Goal: Transaction & Acquisition: Book appointment/travel/reservation

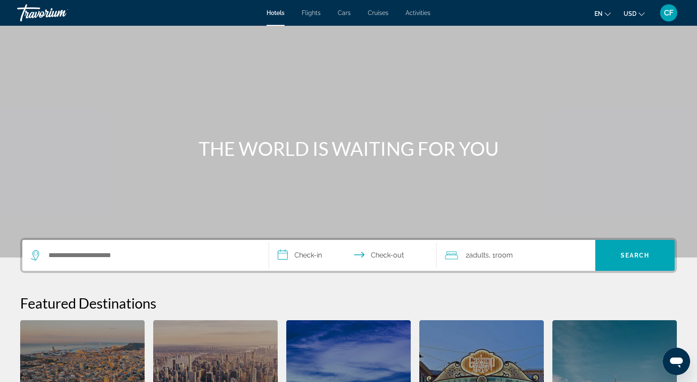
click at [664, 14] on span "CF" at bounding box center [667, 13] width 9 height 9
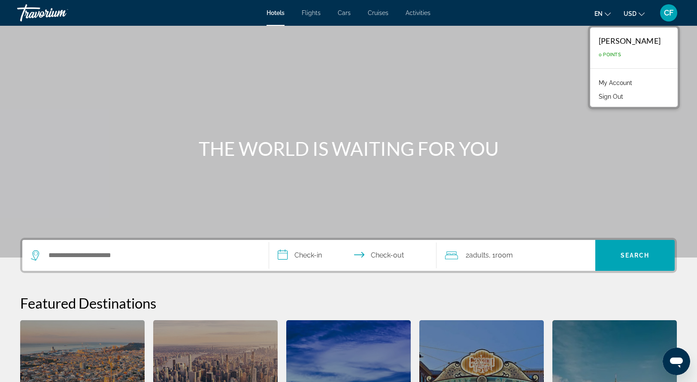
click at [665, 14] on span "CF" at bounding box center [667, 13] width 9 height 9
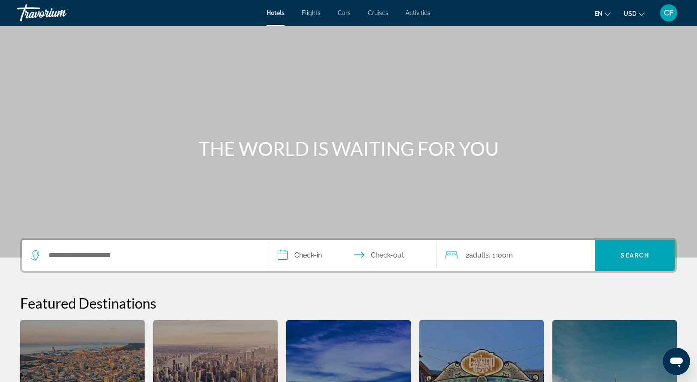
click at [605, 15] on icon "Change language" at bounding box center [607, 14] width 6 height 6
click at [642, 14] on icon "Change currency" at bounding box center [641, 13] width 6 height 3
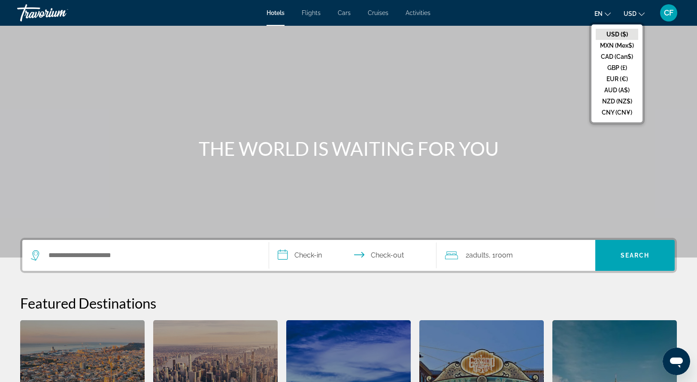
click at [642, 14] on icon "Change currency" at bounding box center [641, 13] width 6 height 3
